Goal: Task Accomplishment & Management: Use online tool/utility

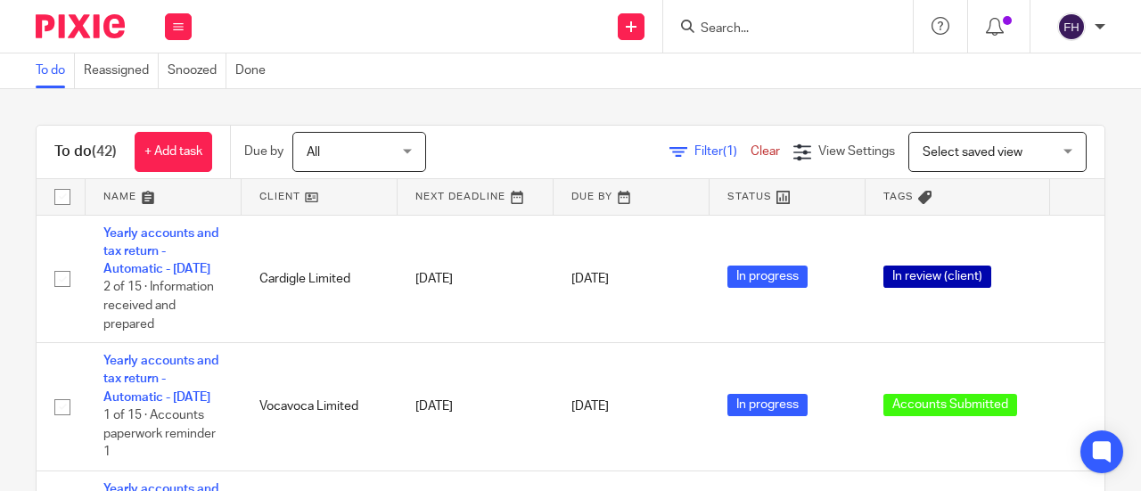
click at [728, 31] on input "Search" at bounding box center [779, 29] width 160 height 16
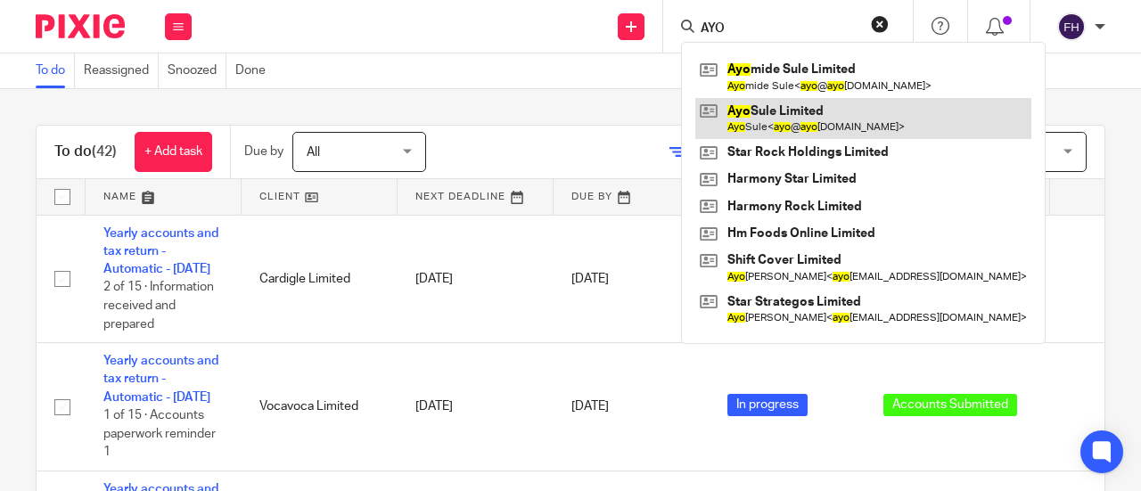
type input "AYO"
click at [770, 107] on link at bounding box center [863, 118] width 336 height 41
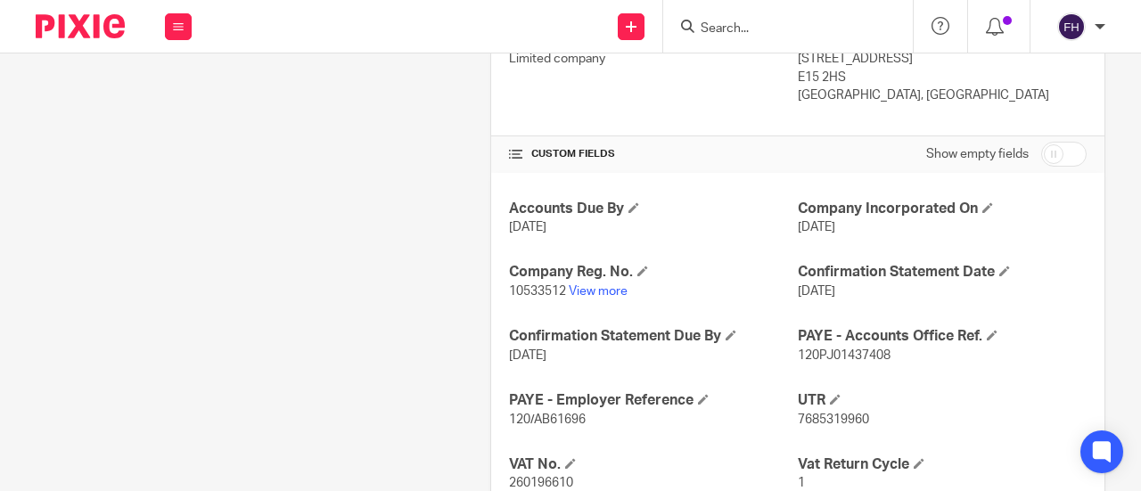
scroll to position [663, 0]
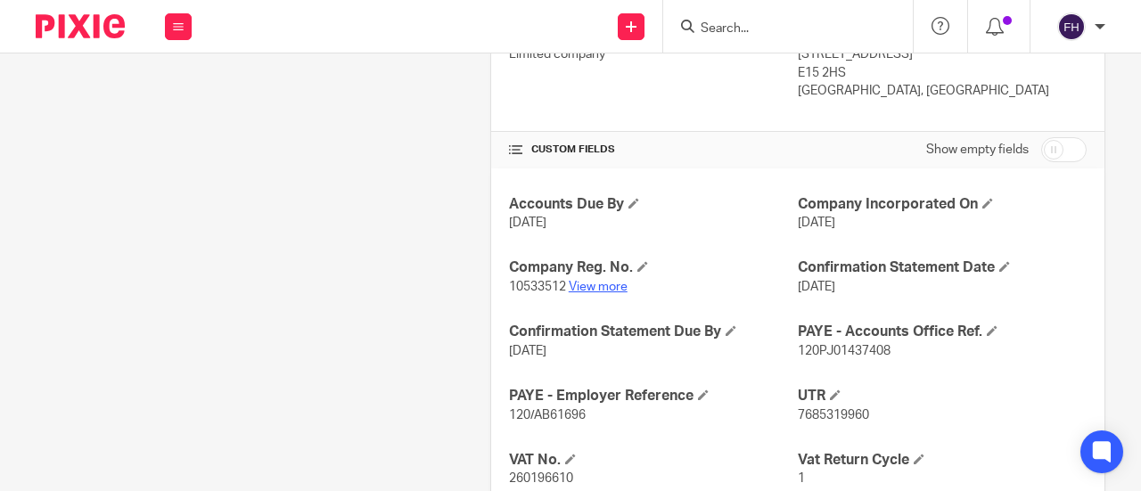
click at [594, 284] on link "View more" at bounding box center [598, 287] width 59 height 12
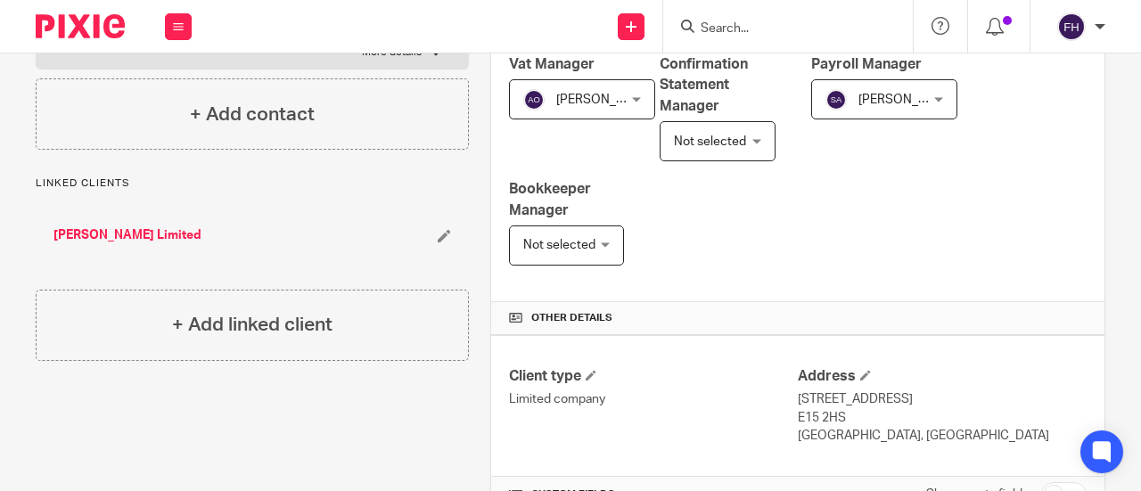
scroll to position [0, 0]
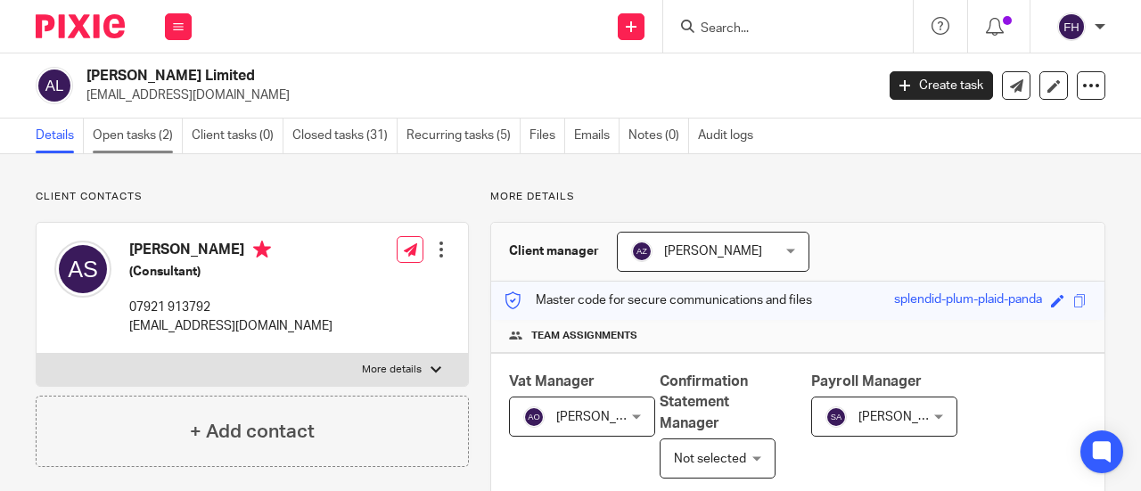
click at [128, 129] on link "Open tasks (2)" at bounding box center [138, 136] width 90 height 35
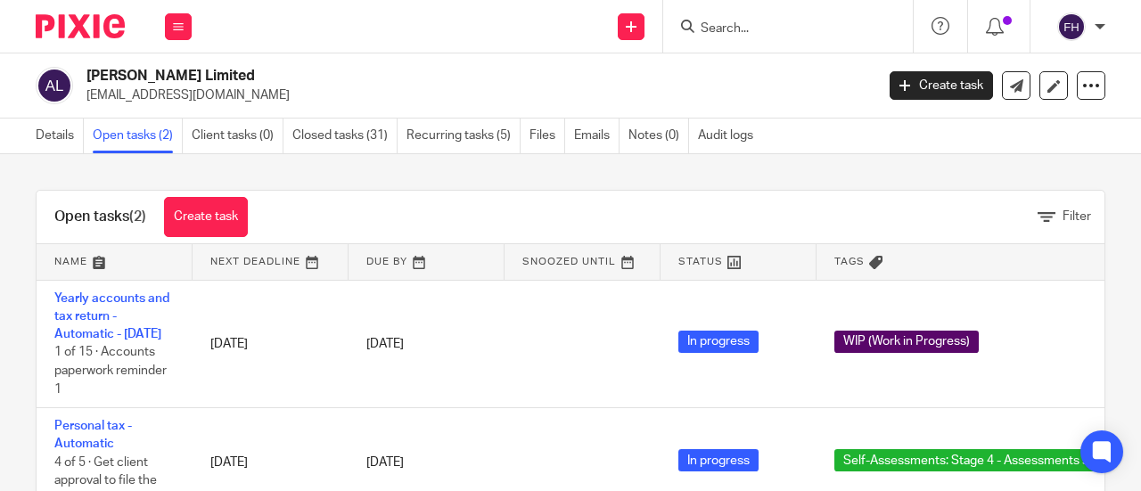
click at [107, 322] on td "Yearly accounts and tax return - Automatic - [DATE] 1 of 15 · Accounts paperwor…" at bounding box center [115, 344] width 156 height 128
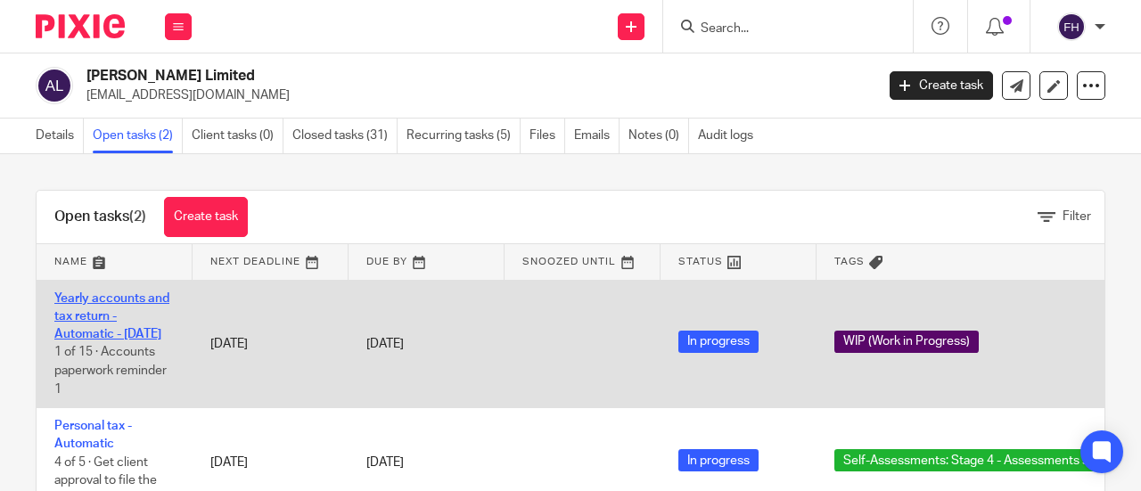
click at [94, 316] on link "Yearly accounts and tax return - Automatic - [DATE]" at bounding box center [111, 316] width 115 height 49
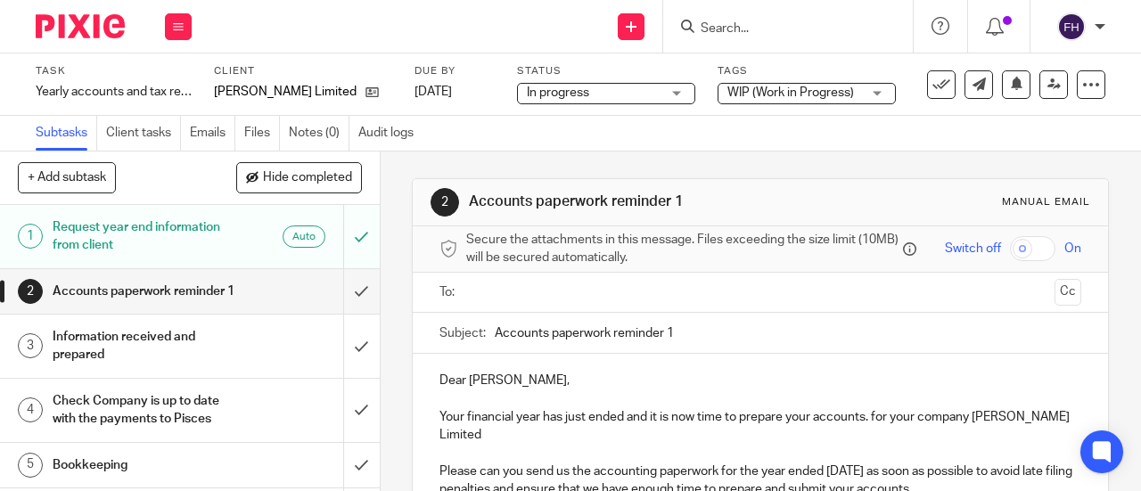
click at [786, 94] on span "WIP (Work in Progress)" at bounding box center [791, 92] width 127 height 12
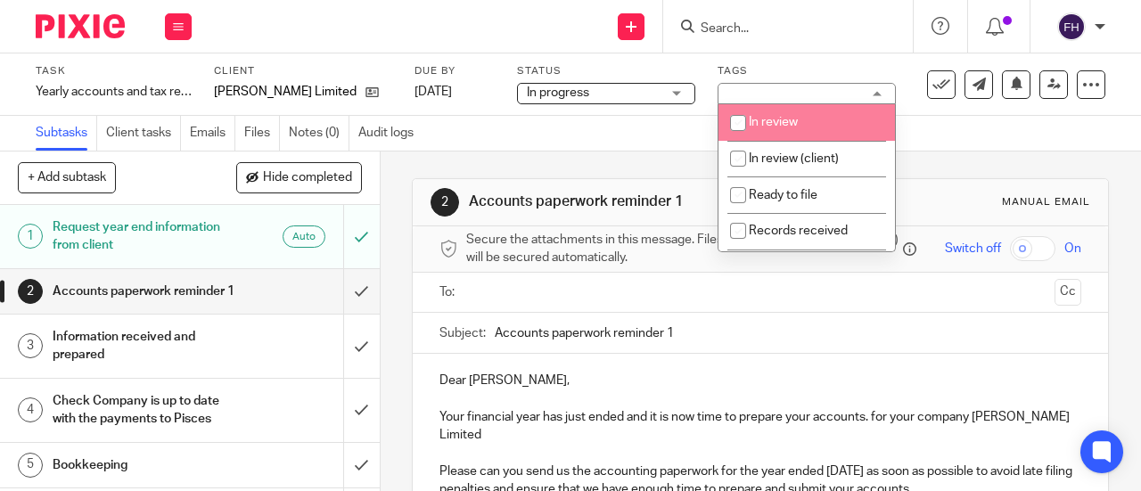
click at [761, 129] on li "In review" at bounding box center [807, 122] width 177 height 37
checkbox input "true"
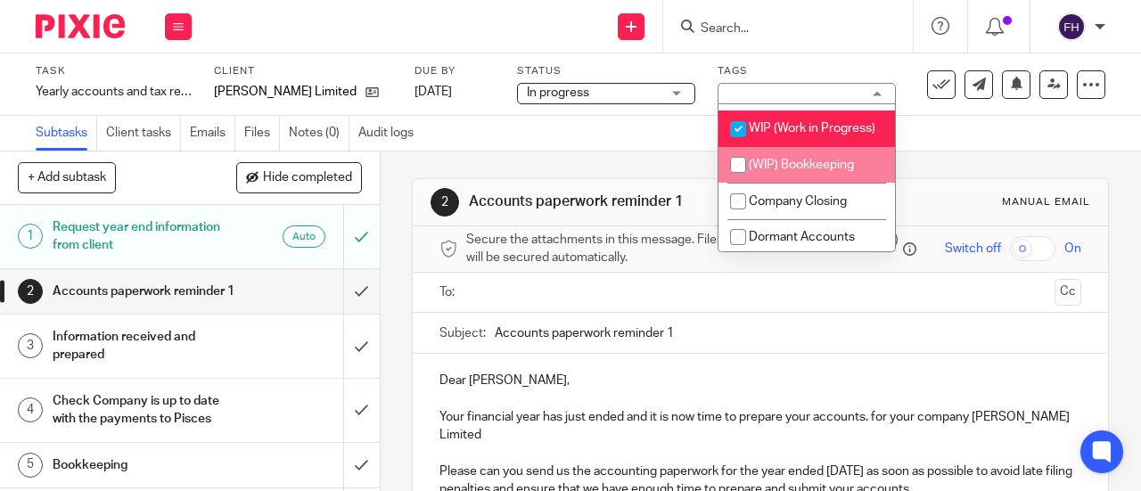
scroll to position [1589, 0]
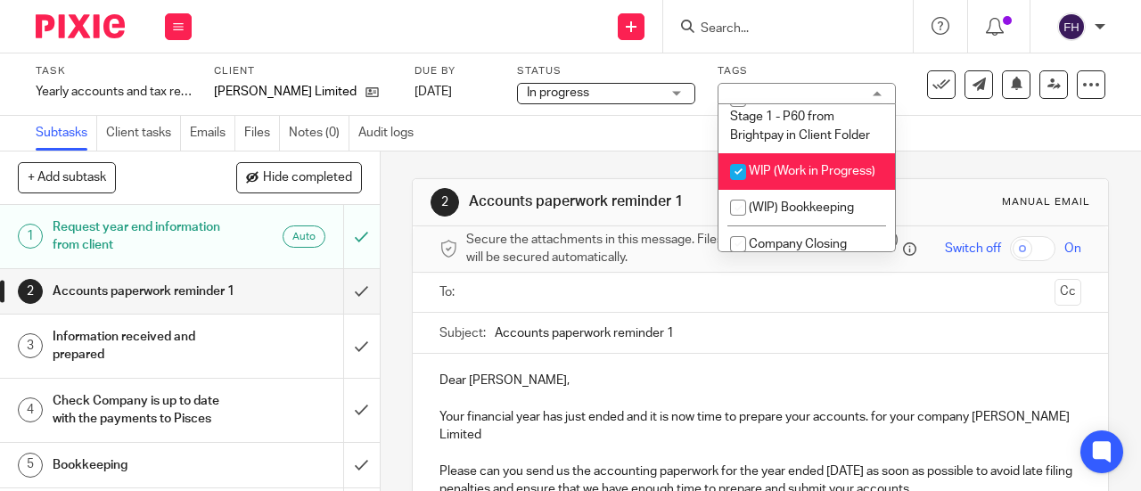
click at [768, 162] on li "WIP (Work in Progress)" at bounding box center [807, 171] width 177 height 37
checkbox input "false"
